Goal: Task Accomplishment & Management: Manage account settings

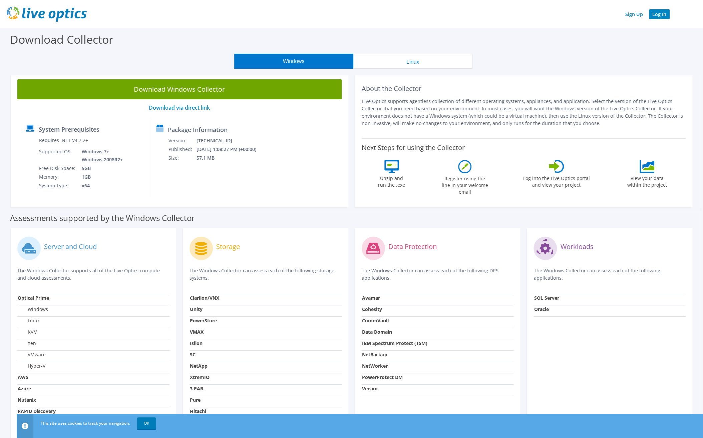
click at [653, 15] on link "Log In" at bounding box center [659, 14] width 21 height 10
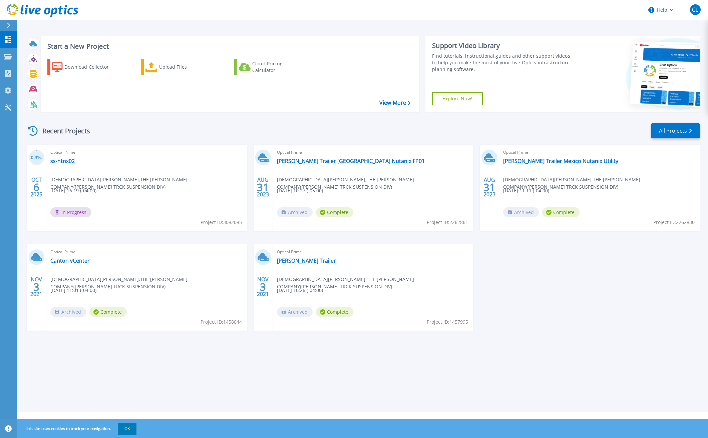
click at [4, 177] on div "Dashboard Dashboard Projects Projects Search Projects Upload SIOKIT & Files Opt…" at bounding box center [8, 235] width 17 height 408
click at [694, 14] on div "CL" at bounding box center [695, 9] width 11 height 11
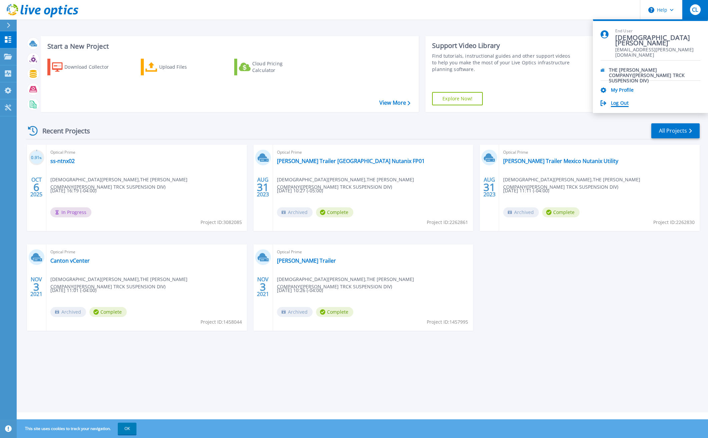
click at [617, 101] on link "Log Out" at bounding box center [620, 103] width 18 height 6
